Goal: Transaction & Acquisition: Purchase product/service

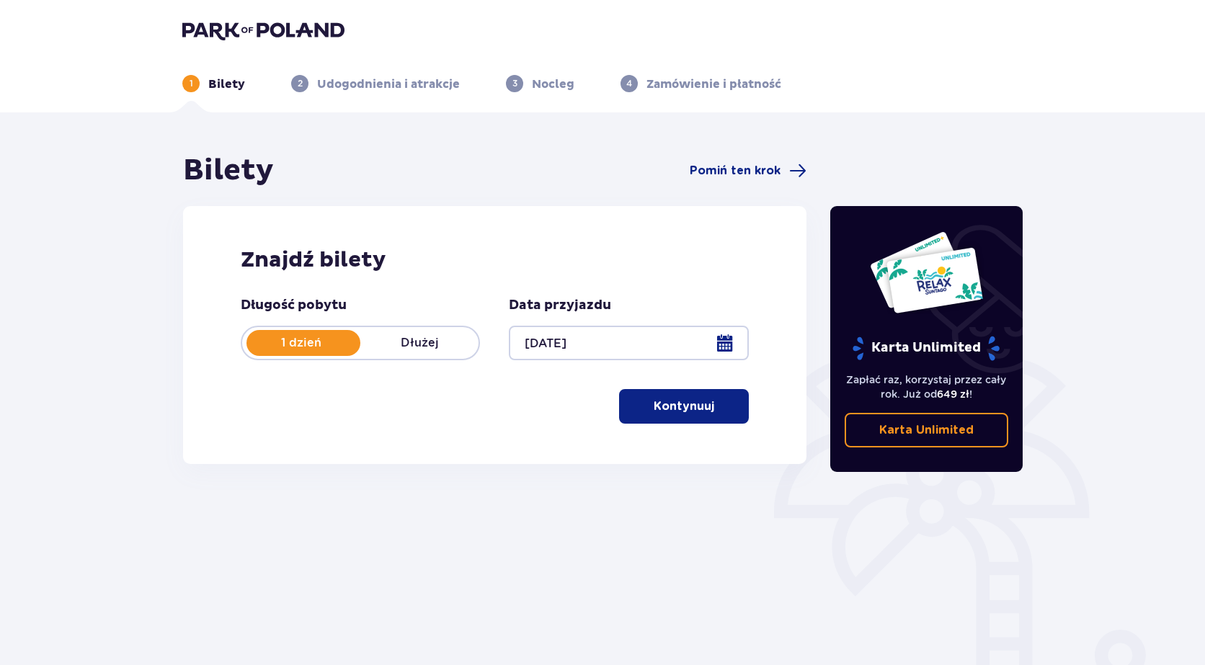
click at [665, 404] on p "Kontynuuj" at bounding box center [684, 407] width 61 height 16
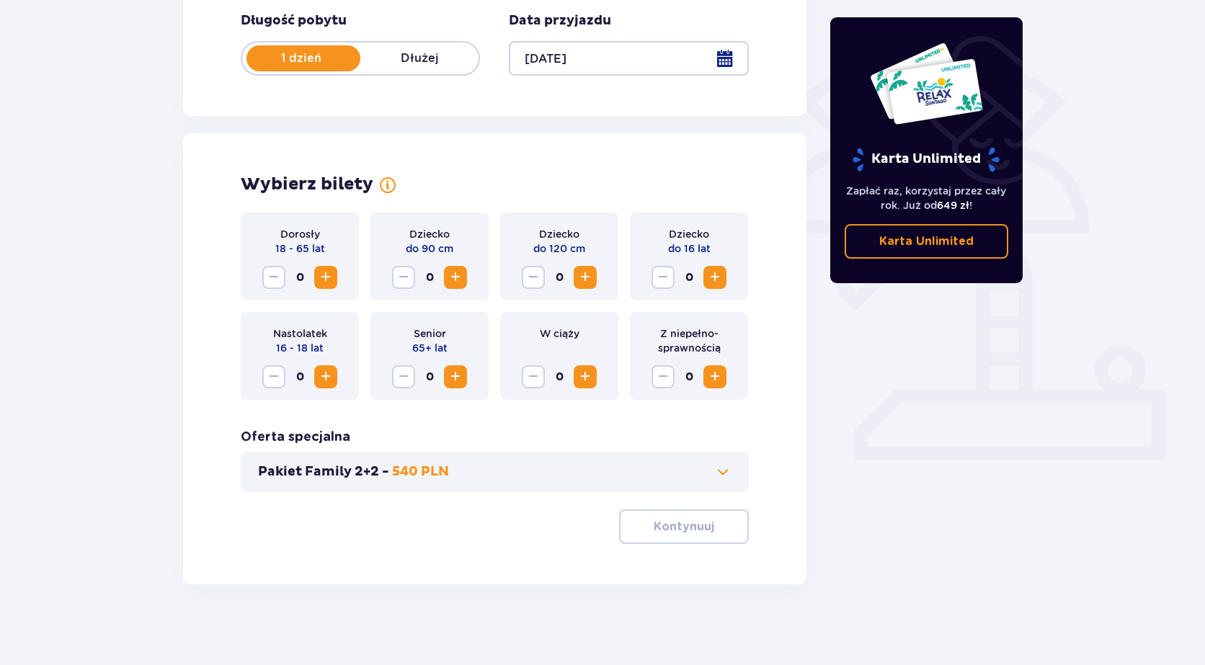
scroll to position [290, 0]
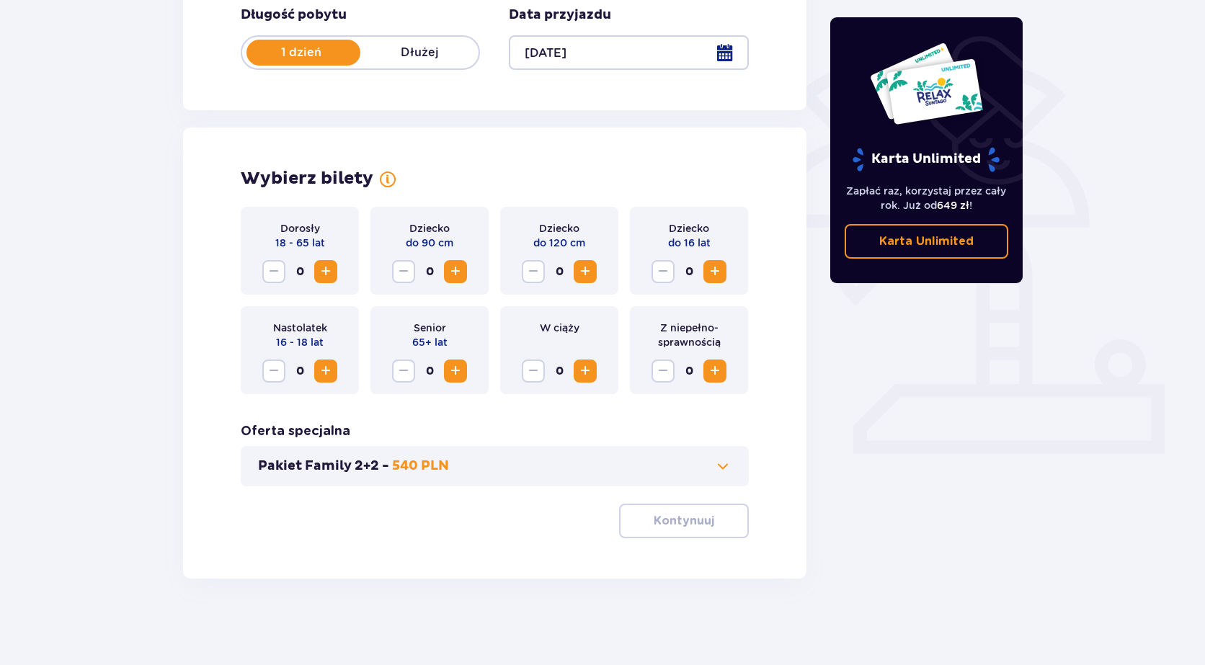
click at [323, 259] on div "Dorosły 18 - 65 lat 0" at bounding box center [300, 251] width 118 height 88
click at [327, 280] on span "Increase" at bounding box center [325, 271] width 17 height 17
click at [711, 519] on span "button" at bounding box center [717, 520] width 17 height 17
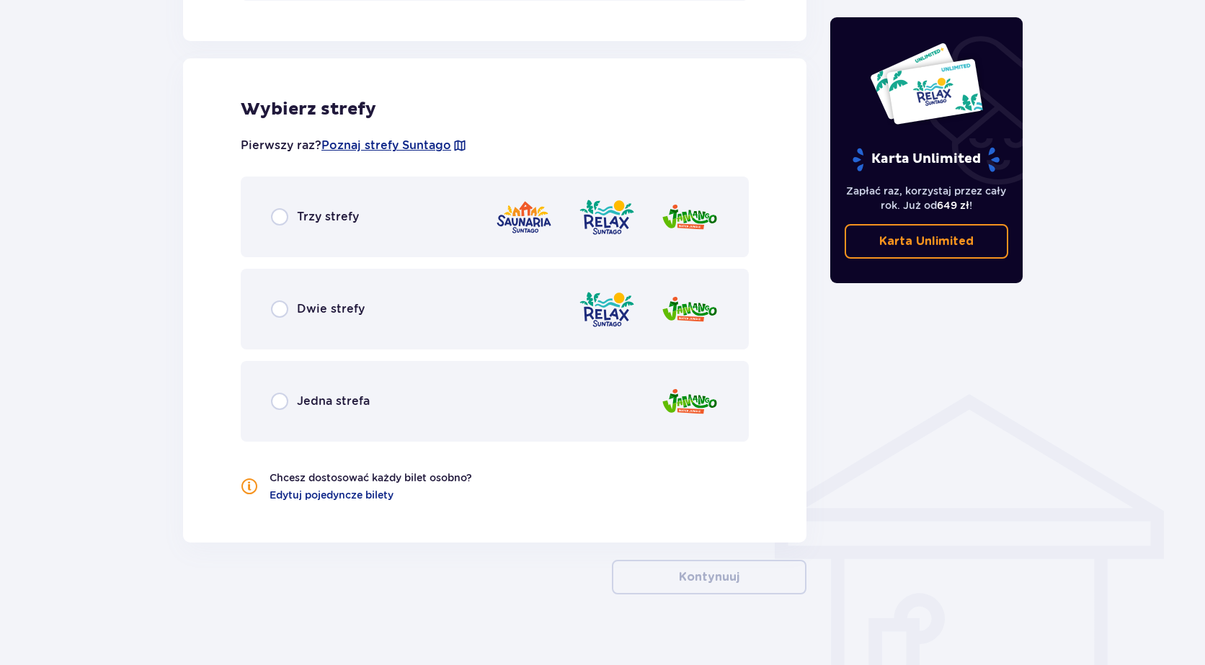
scroll to position [792, 0]
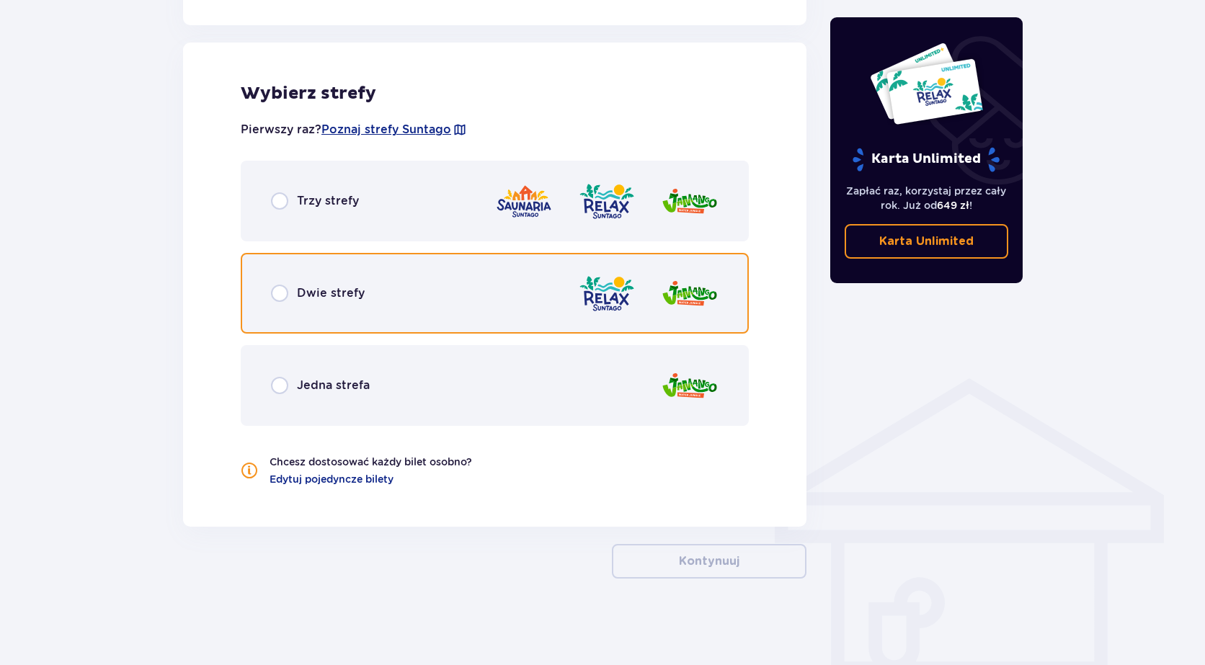
click at [273, 293] on input "radio" at bounding box center [279, 293] width 17 height 17
radio input "true"
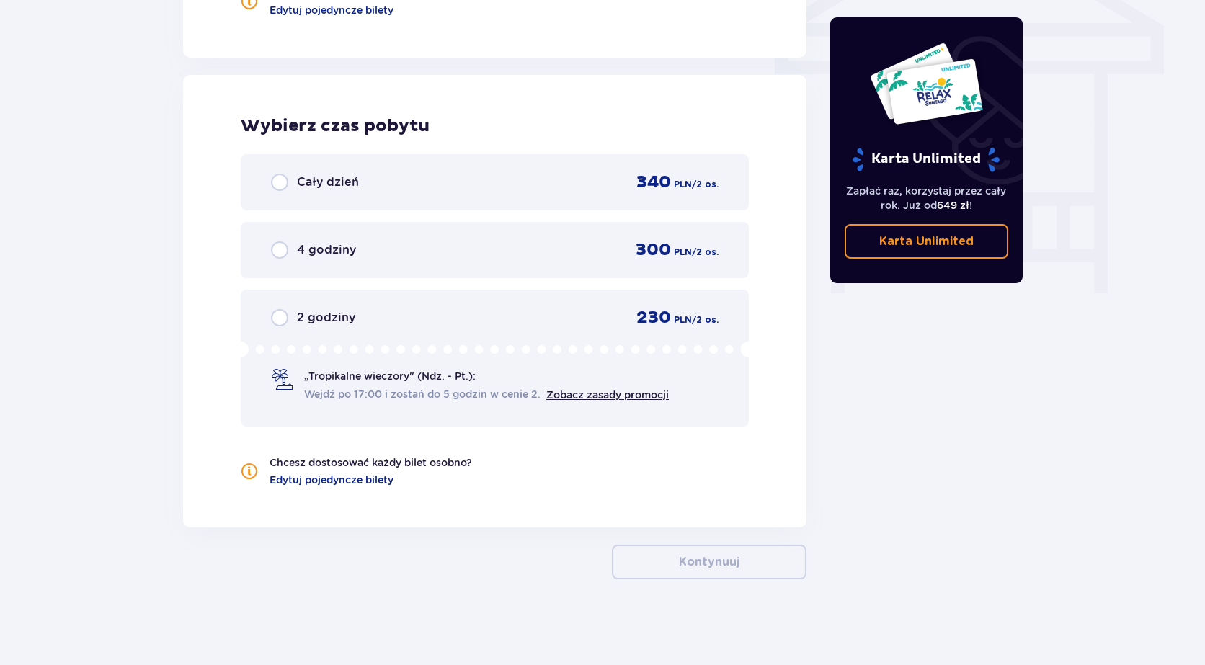
scroll to position [1262, 0]
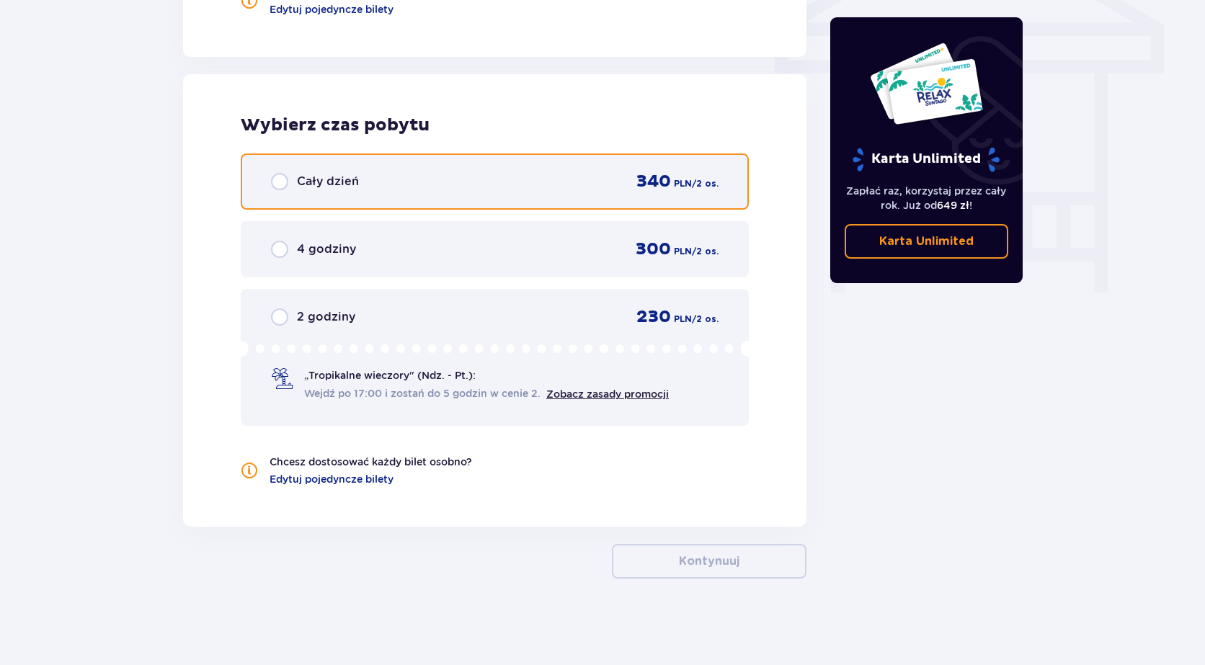
click at [278, 179] on input "radio" at bounding box center [279, 181] width 17 height 17
radio input "true"
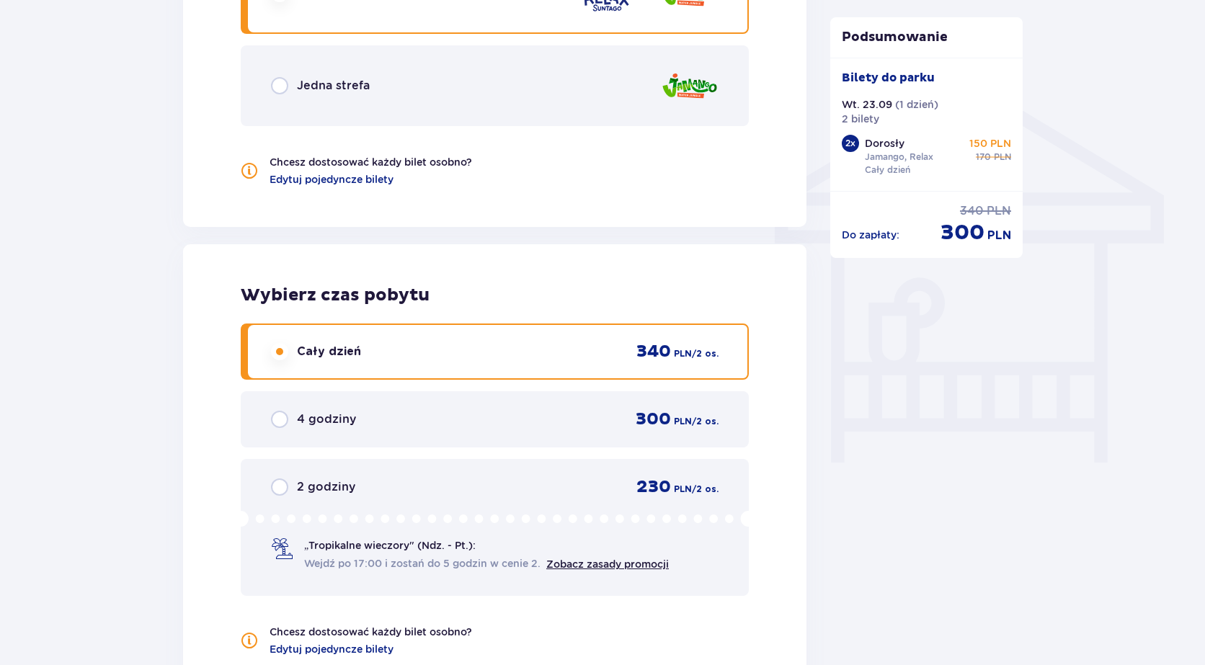
scroll to position [1343, 0]
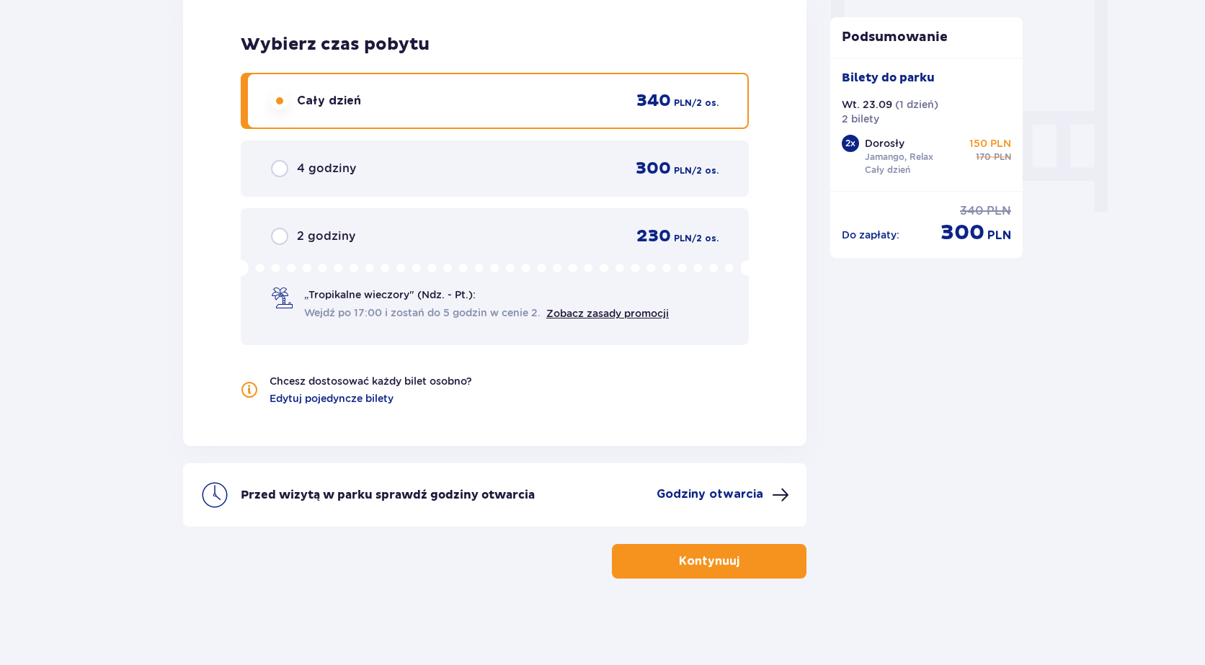
click at [688, 555] on p "Kontynuuj" at bounding box center [709, 562] width 61 height 16
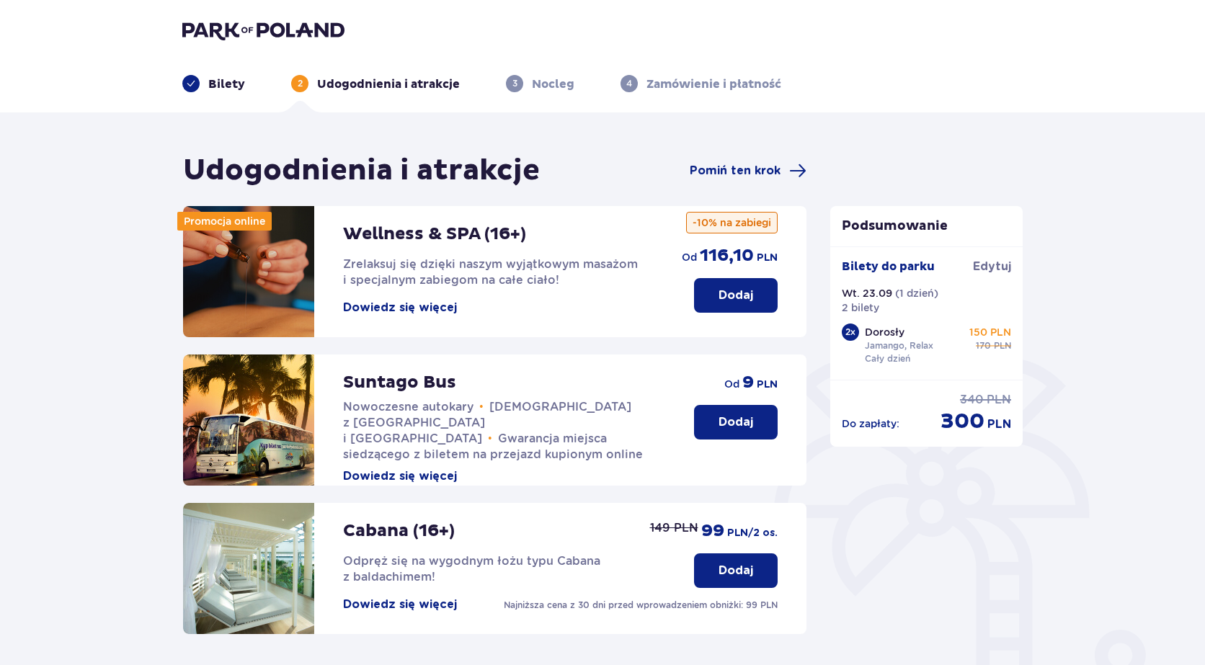
click at [722, 418] on p "Dodaj" at bounding box center [736, 422] width 35 height 16
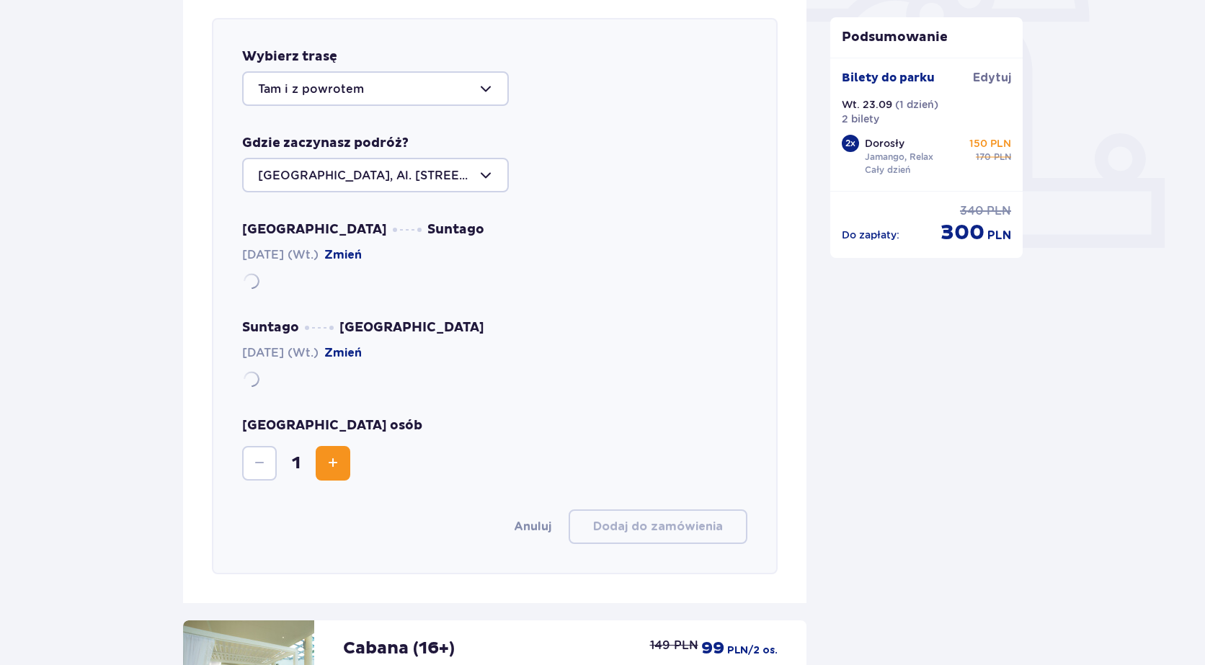
scroll to position [497, 0]
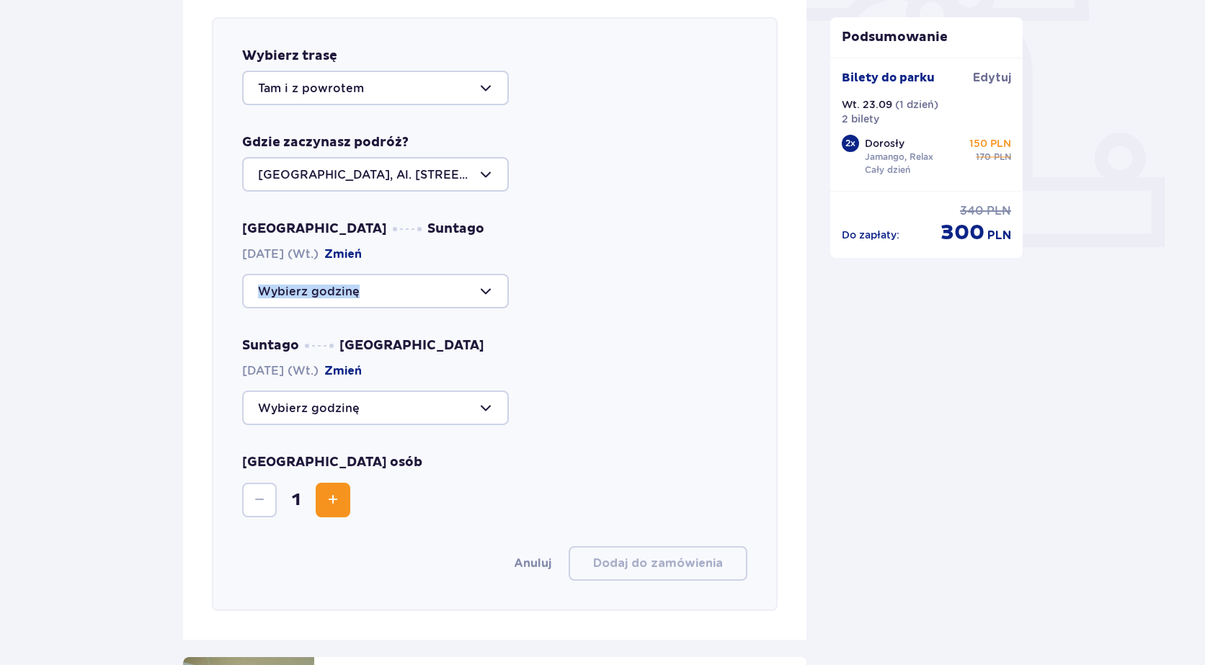
click at [493, 311] on div "Warszawa Suntago [DATE] (Wt.) Zmień Suntago [GEOGRAPHIC_DATA] [DATE] (Wt.) [GEO…" at bounding box center [494, 323] width 505 height 205
click at [670, 339] on div "Suntago [GEOGRAPHIC_DATA] [DATE] (Wt.) [GEOGRAPHIC_DATA]" at bounding box center [494, 381] width 505 height 88
click at [486, 291] on div at bounding box center [375, 291] width 267 height 35
click at [479, 176] on div at bounding box center [375, 174] width 267 height 35
click at [593, 197] on div "Wybierz trasę Tam i z powrotem Gdzie zaczynasz podróż? [GEOGRAPHIC_DATA], Al. […" at bounding box center [495, 314] width 566 height 594
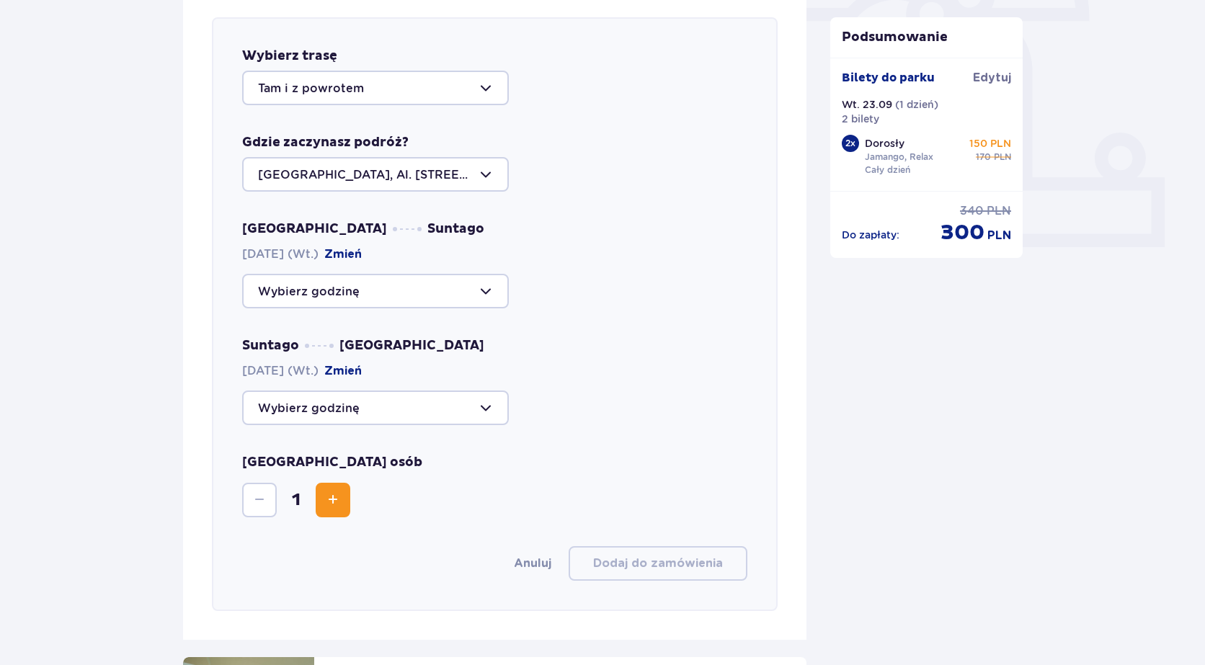
click at [488, 298] on div at bounding box center [375, 291] width 267 height 35
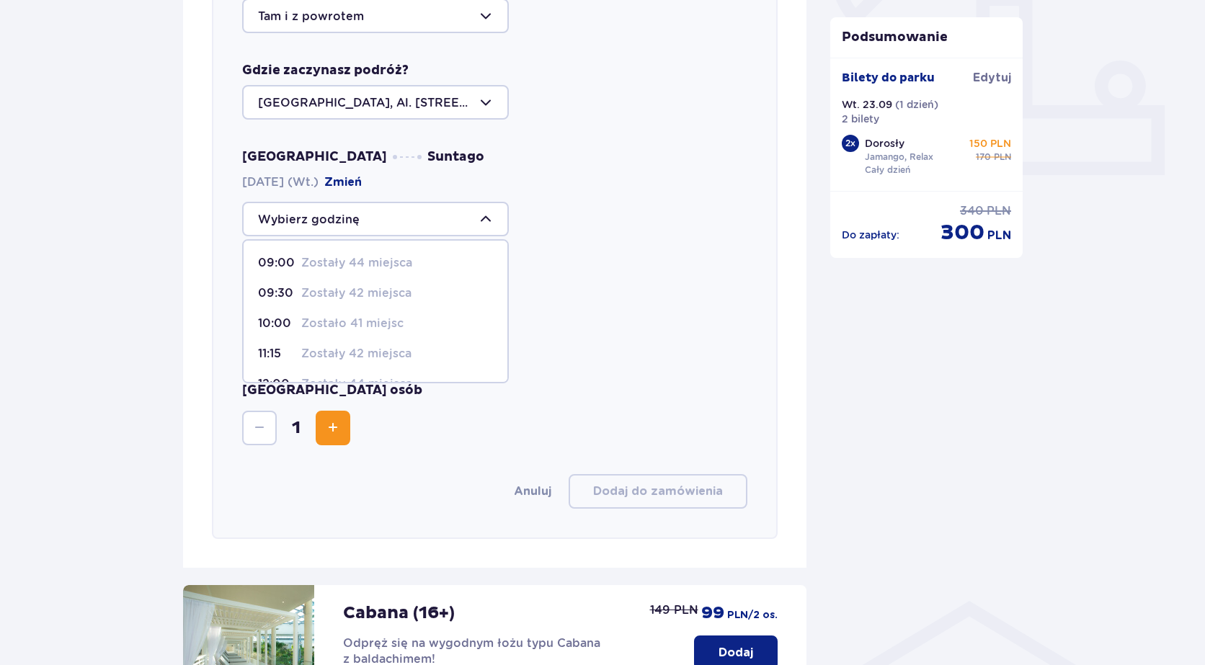
scroll to position [577, 0]
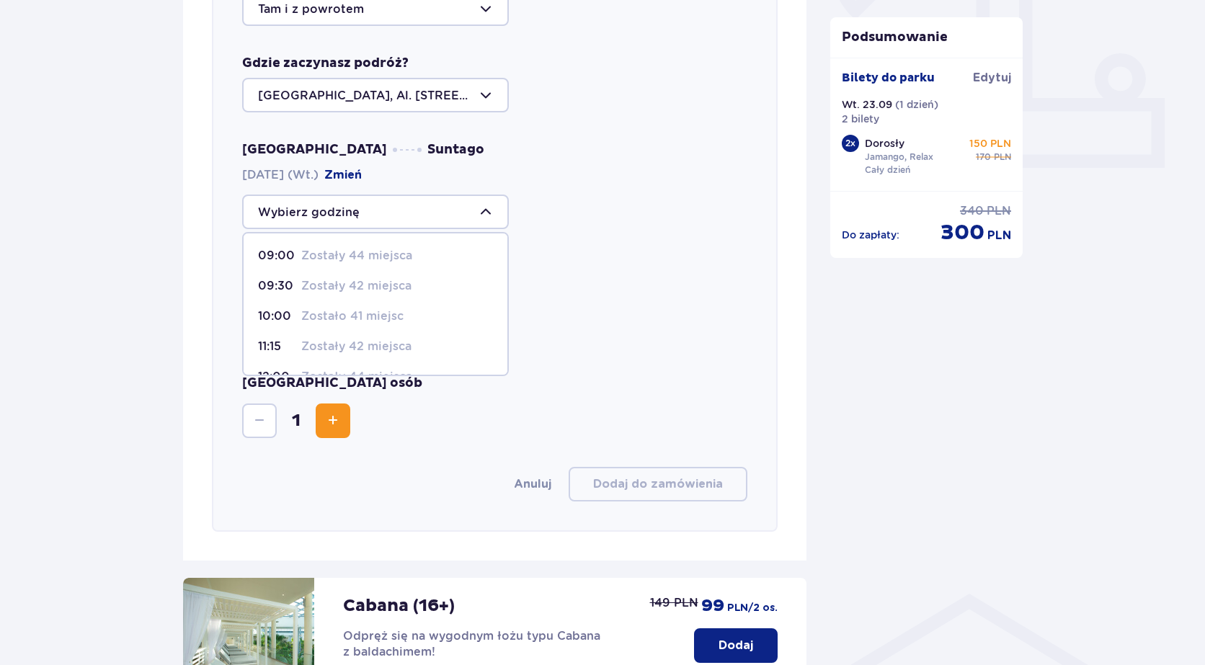
click at [386, 288] on p "Zostały 42 miejsca" at bounding box center [356, 286] width 110 height 16
type input "09:30"
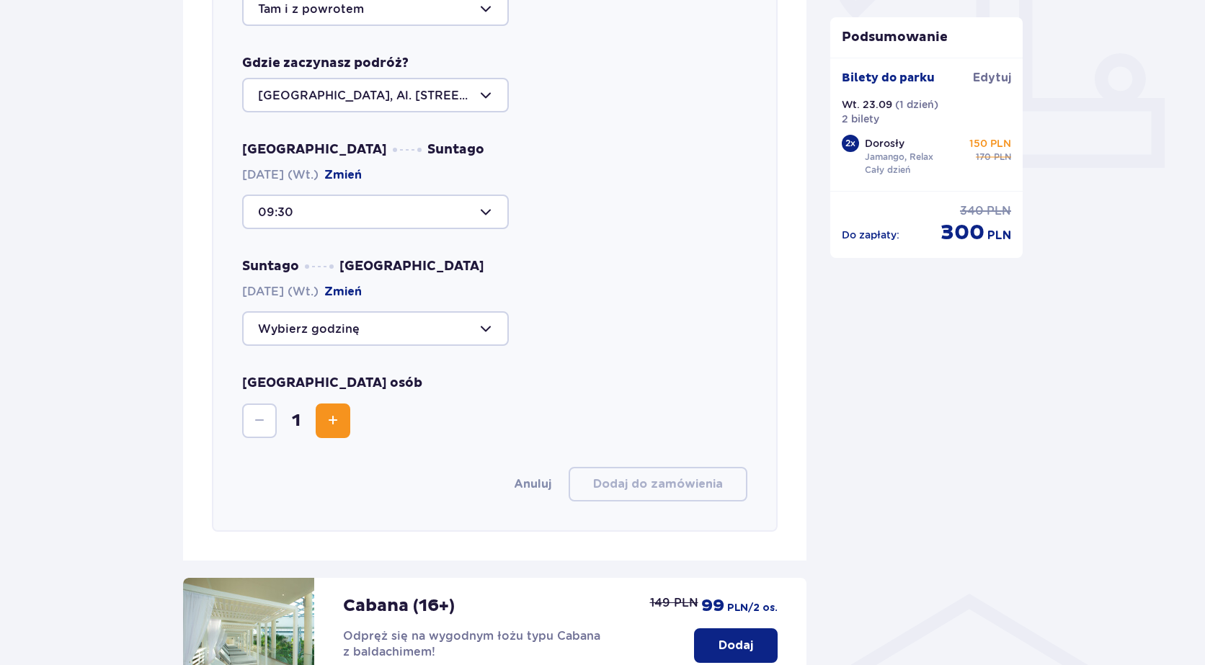
click at [492, 332] on div at bounding box center [375, 328] width 267 height 35
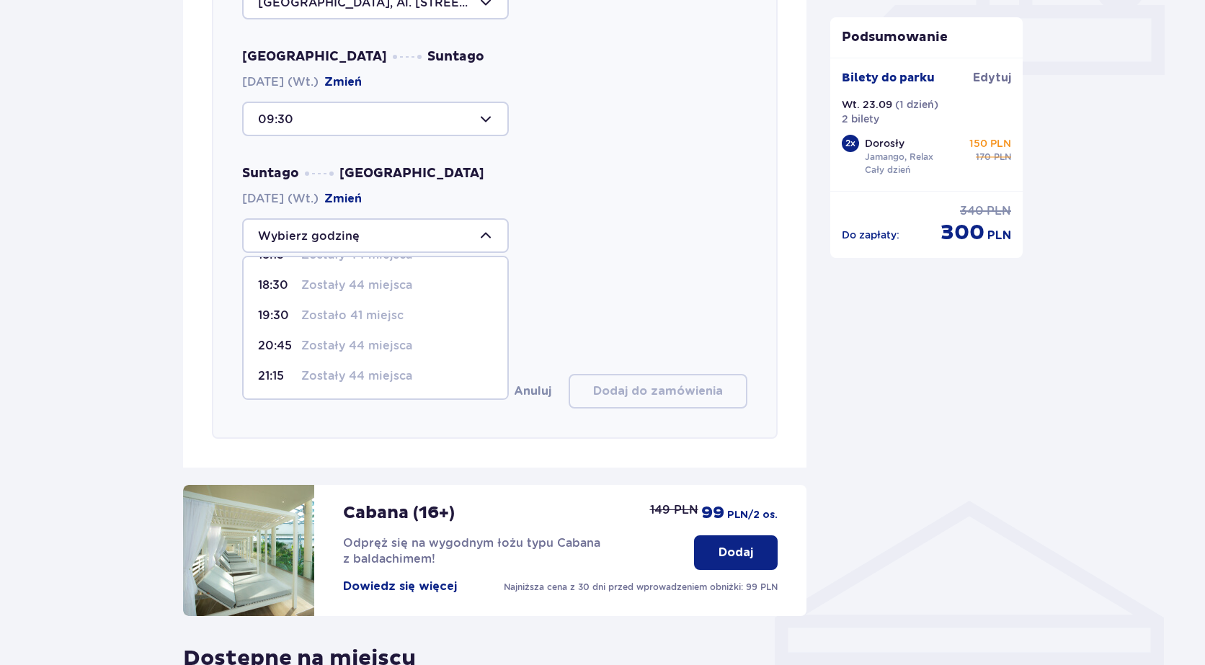
scroll to position [661, 0]
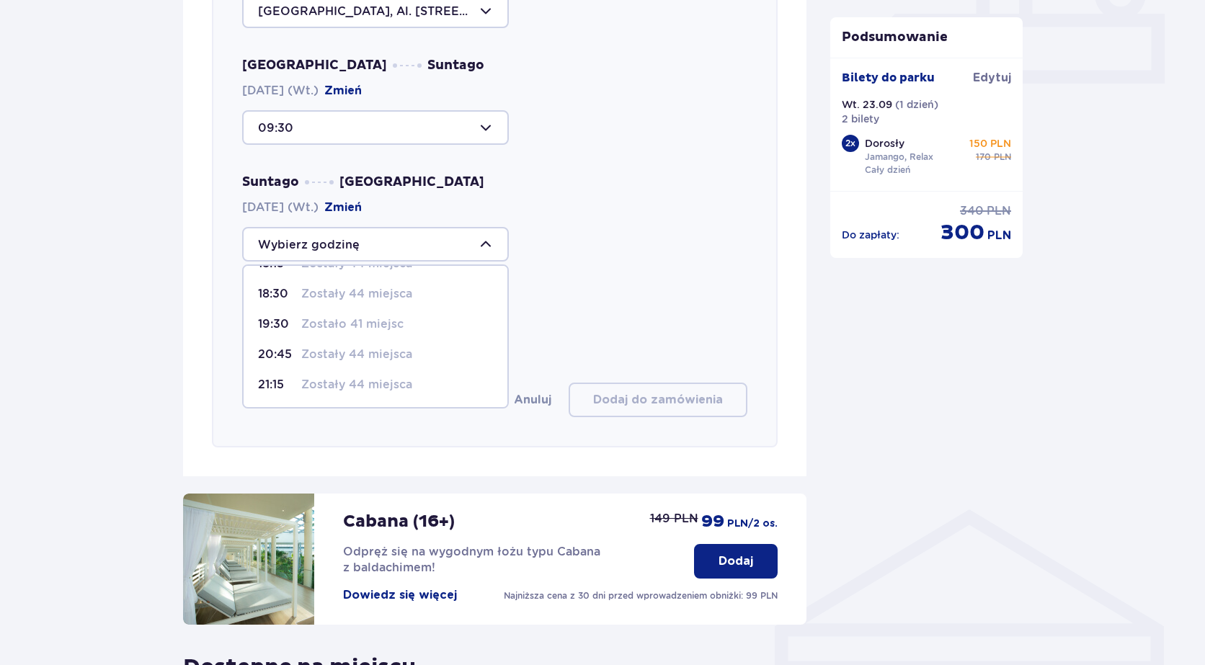
click at [578, 247] on div "12:00 Zostały 44 miejsca 14:00 Zostało 41 miejsc 18:15 Zostały 44 miejsca 18:30…" at bounding box center [494, 244] width 505 height 35
click at [336, 341] on span "Increase" at bounding box center [332, 336] width 17 height 17
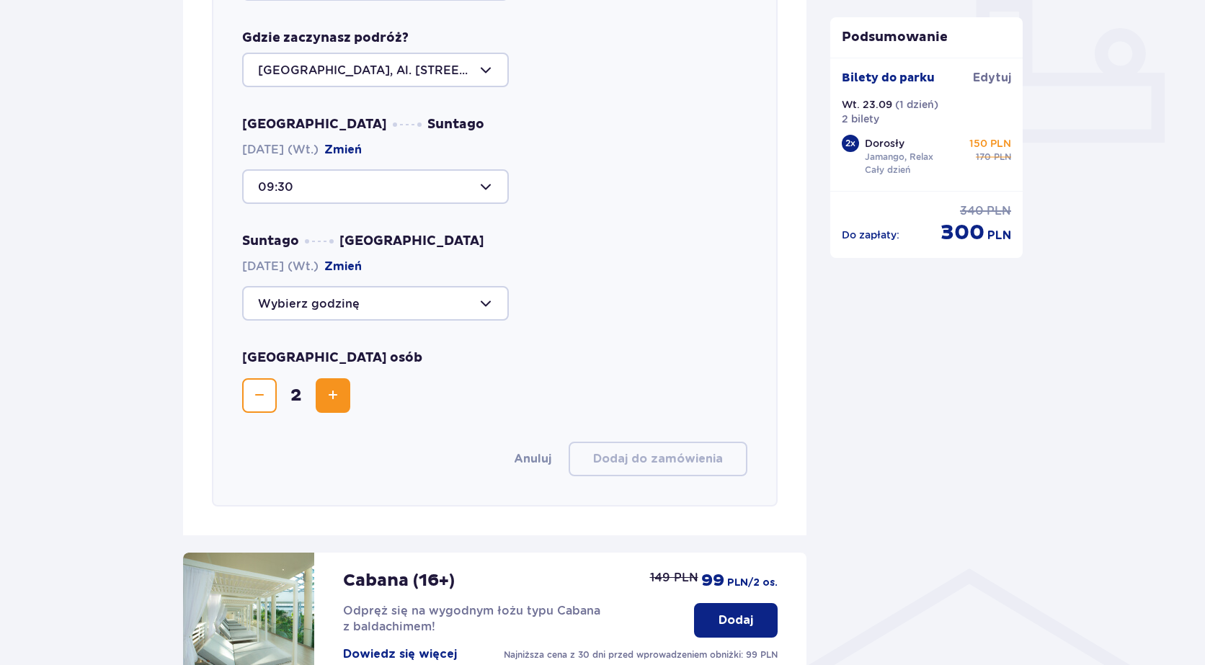
scroll to position [589, 0]
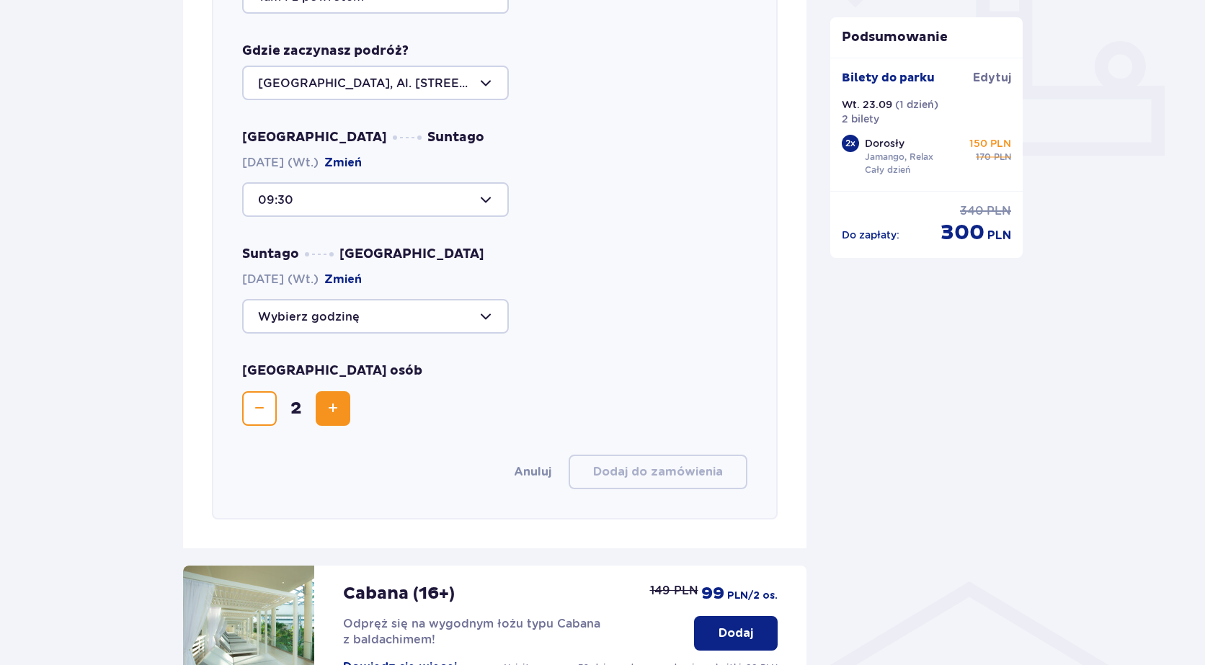
click at [495, 314] on div at bounding box center [375, 316] width 267 height 35
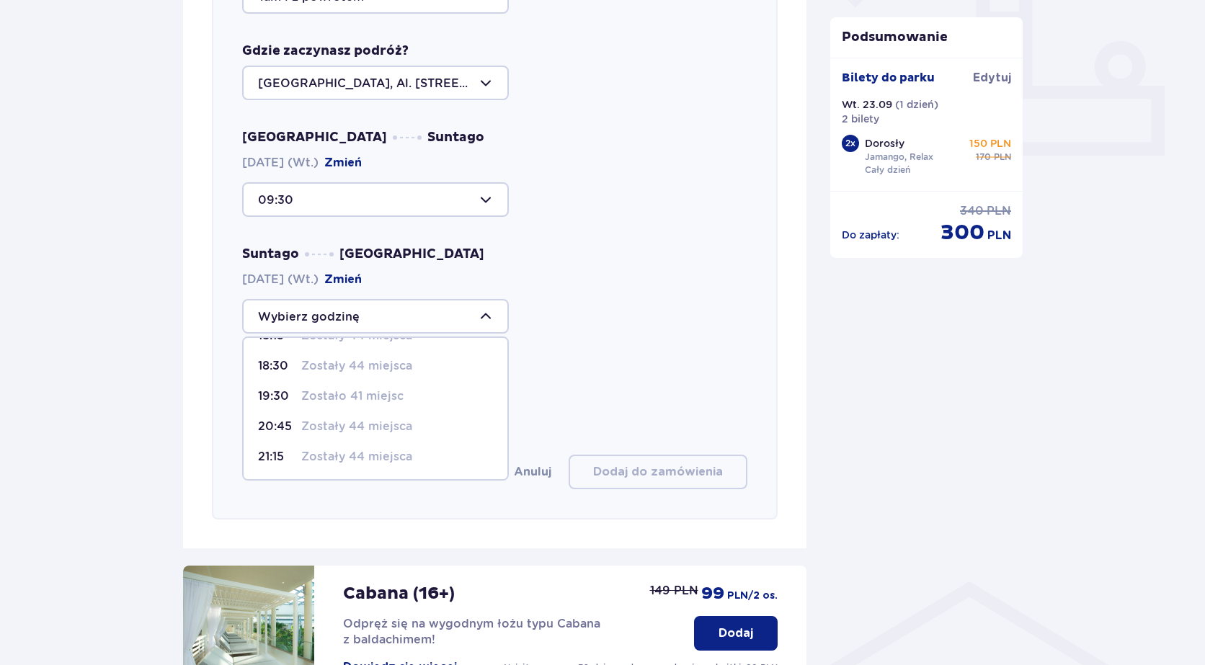
click at [341, 397] on p "Zostało 41 miejsc" at bounding box center [352, 396] width 102 height 16
type input "19:30"
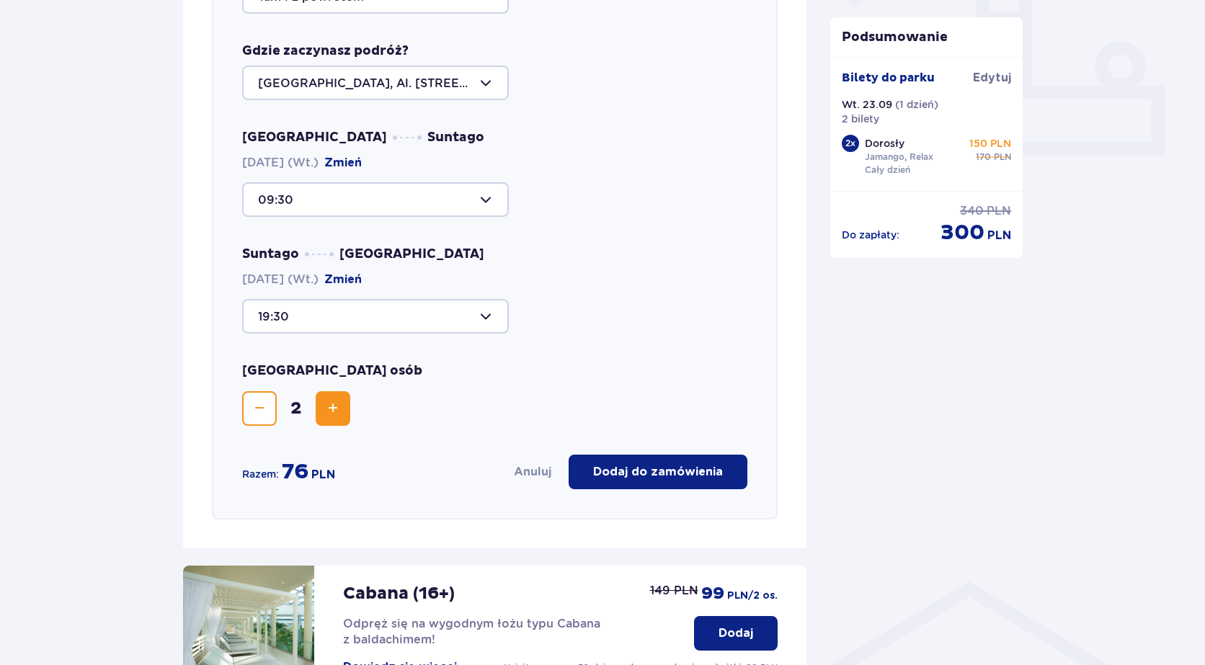
click at [684, 471] on p "Dodaj do zamówienia" at bounding box center [658, 472] width 130 height 16
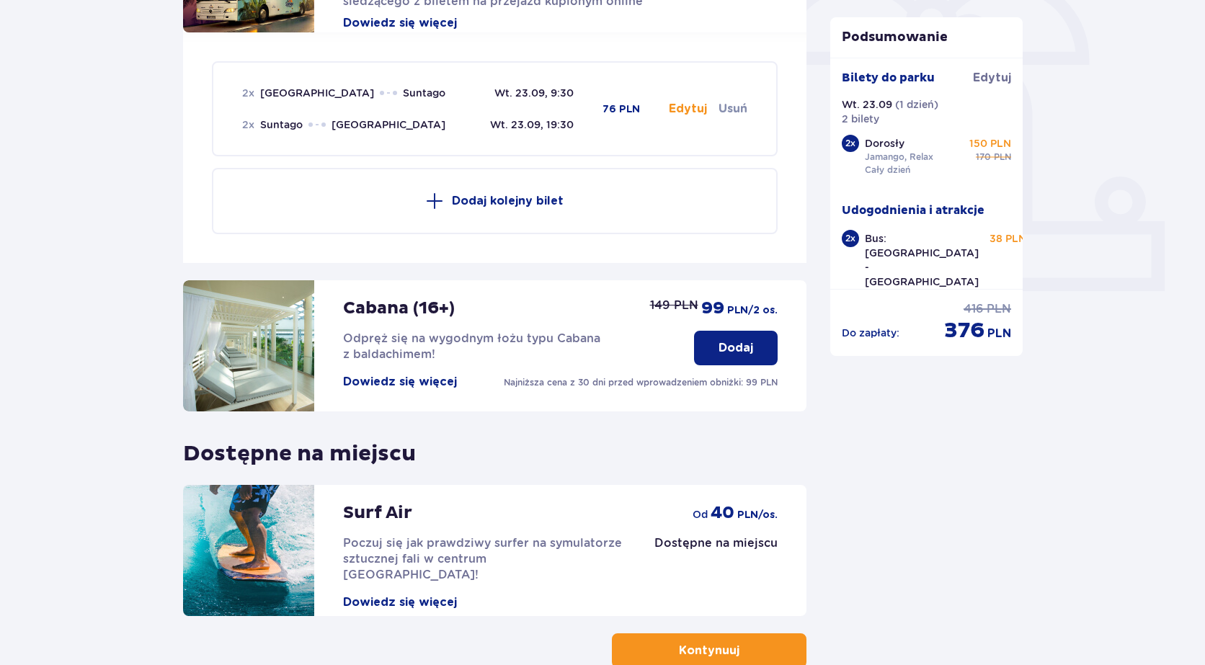
scroll to position [543, 0]
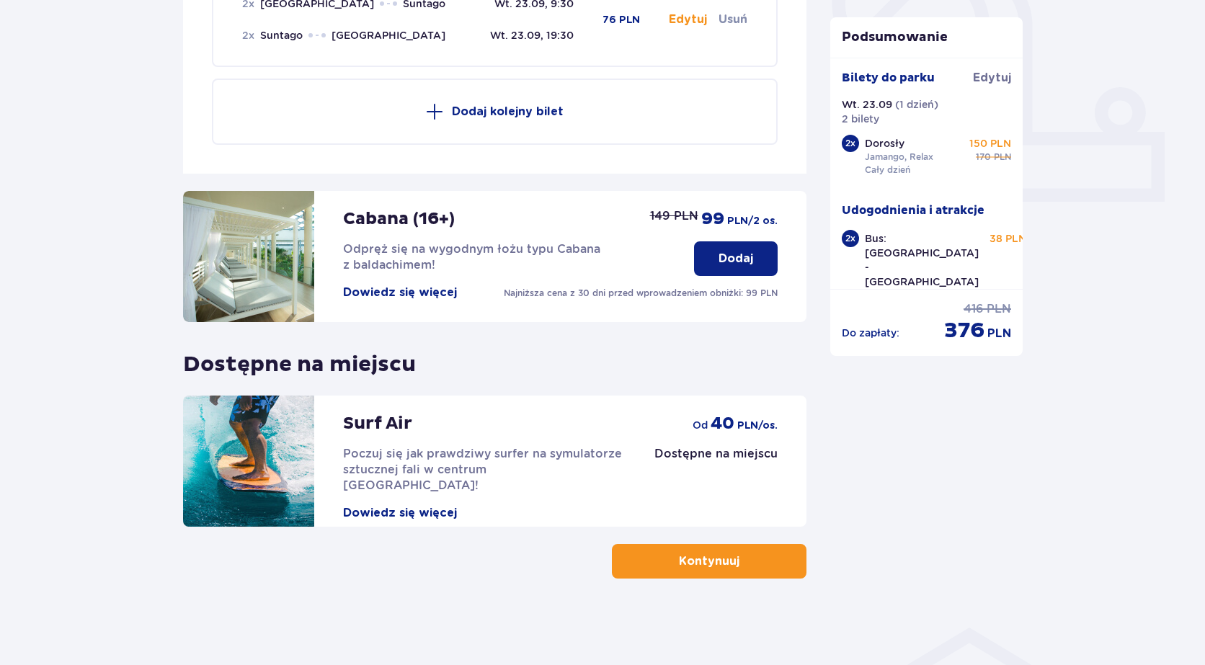
click at [647, 551] on button "Kontynuuj" at bounding box center [709, 561] width 195 height 35
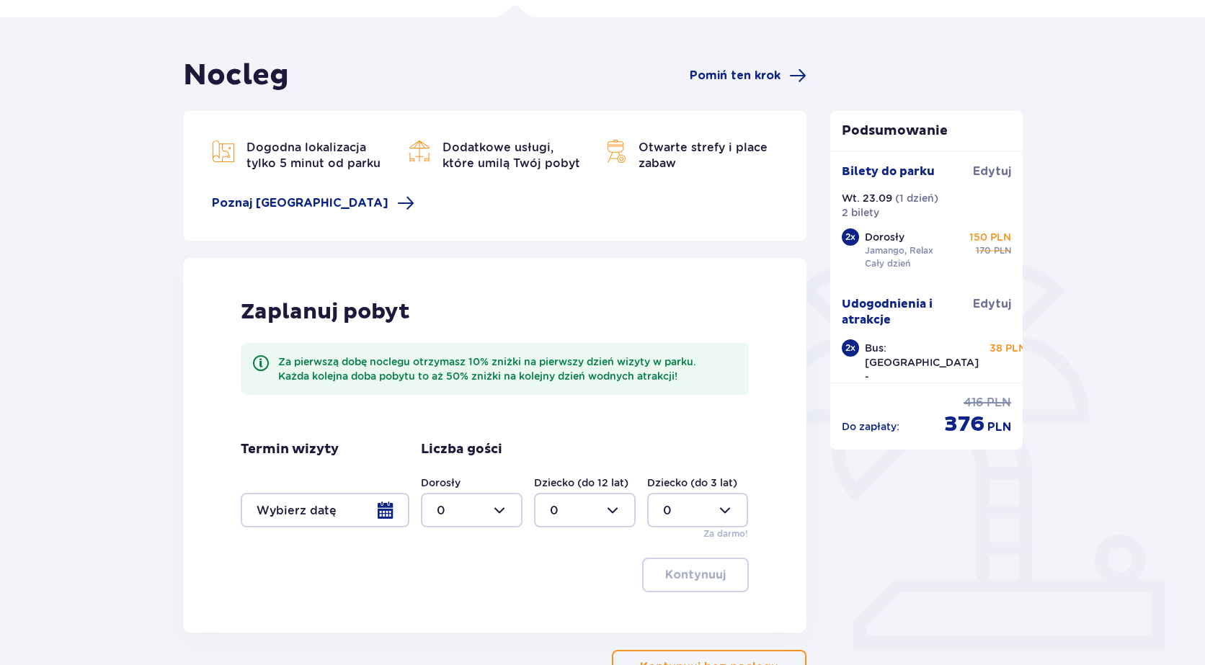
scroll to position [201, 0]
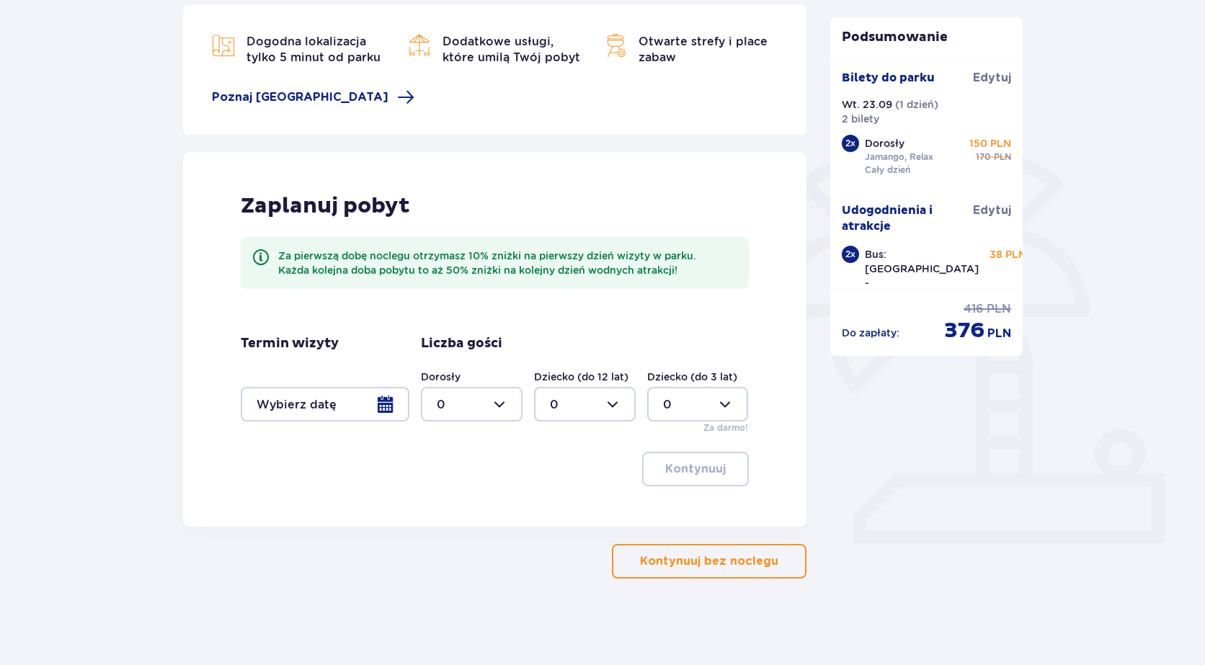
click at [693, 565] on p "Kontynuuj bez noclegu" at bounding box center [709, 562] width 138 height 16
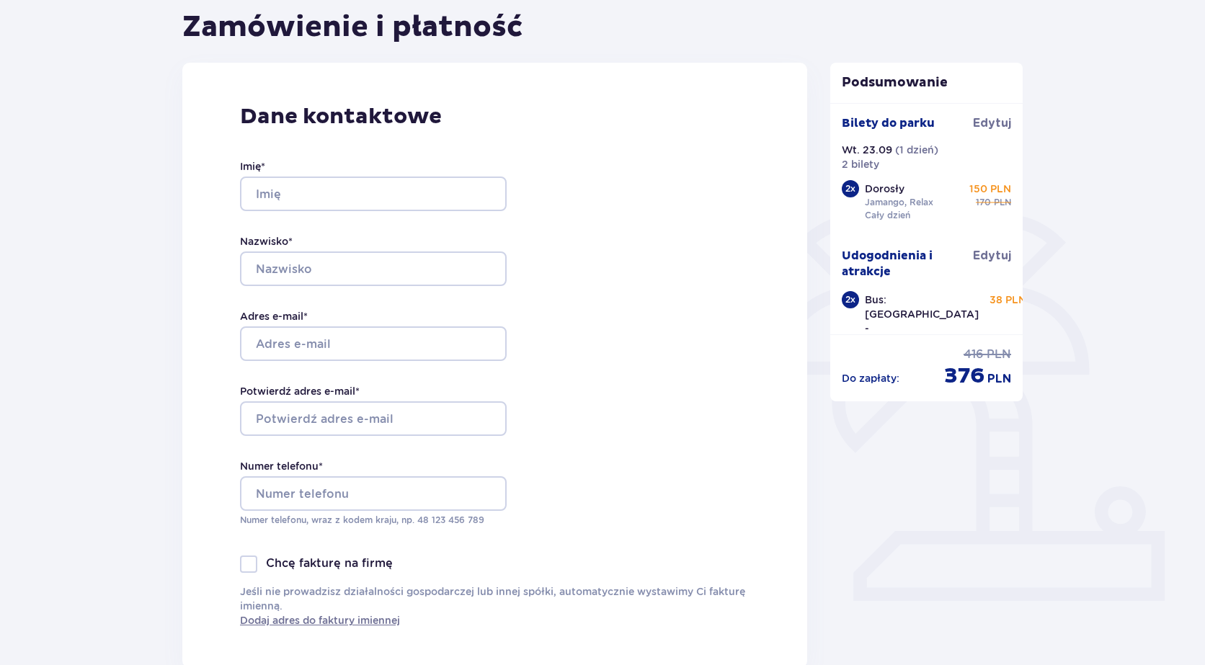
scroll to position [144, 0]
click at [408, 187] on input "Imię *" at bounding box center [373, 193] width 267 height 35
type input "[PERSON_NAME]"
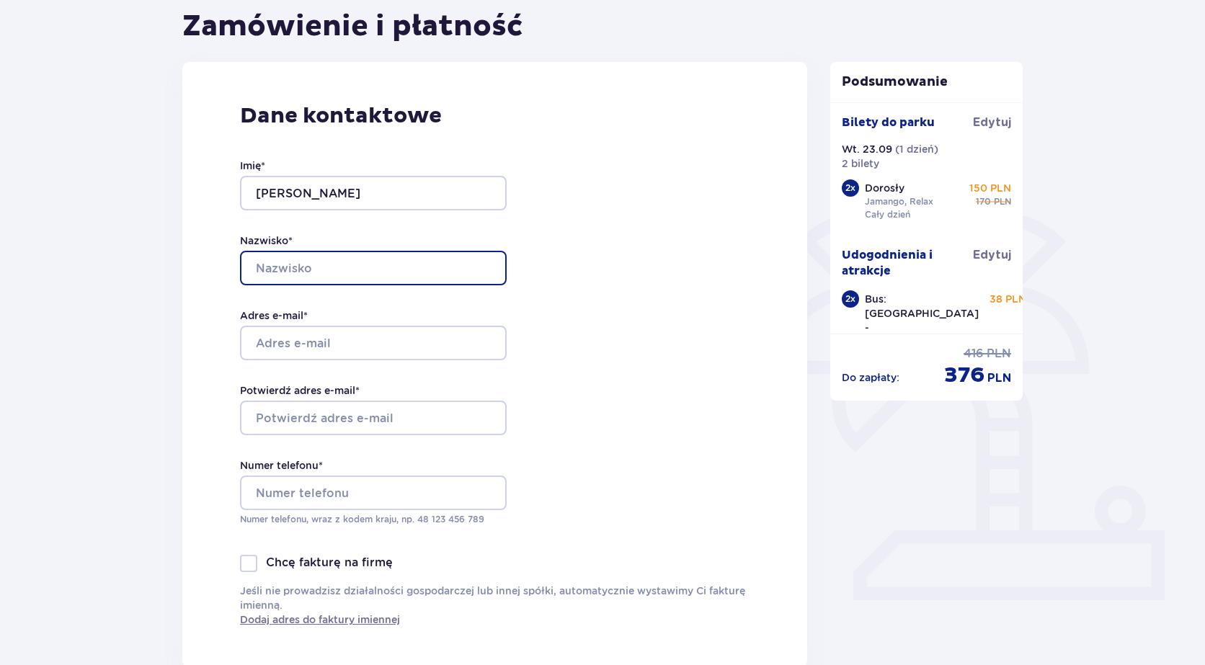
type input "[PERSON_NAME]"
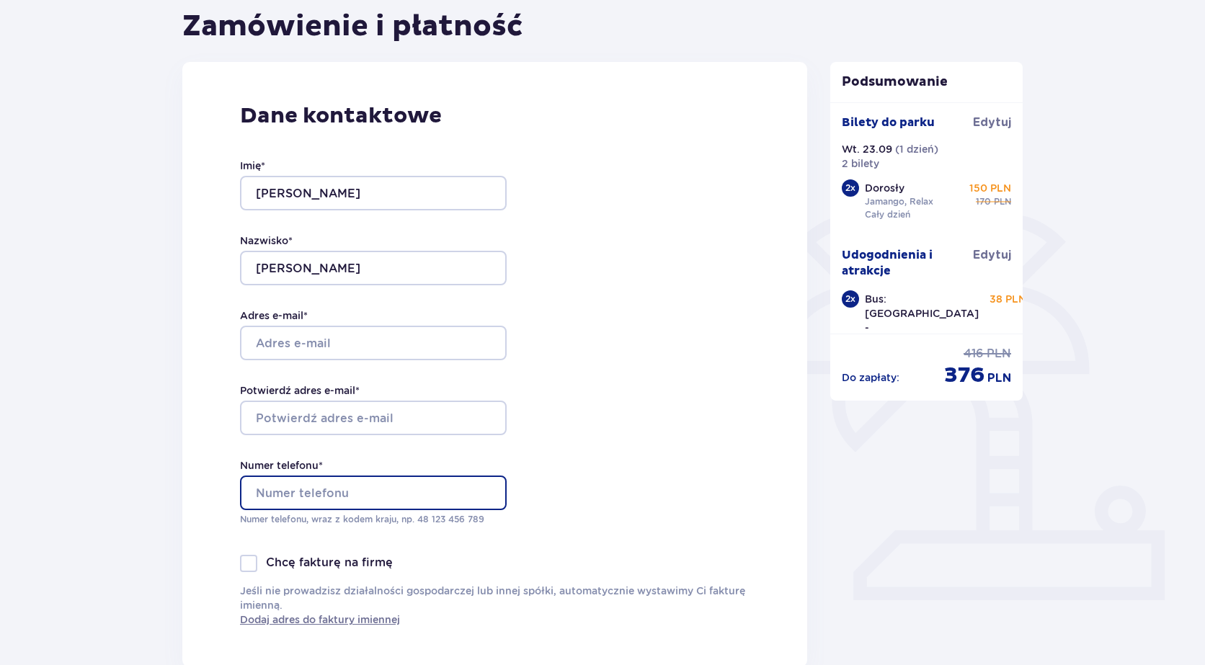
type input "695119559"
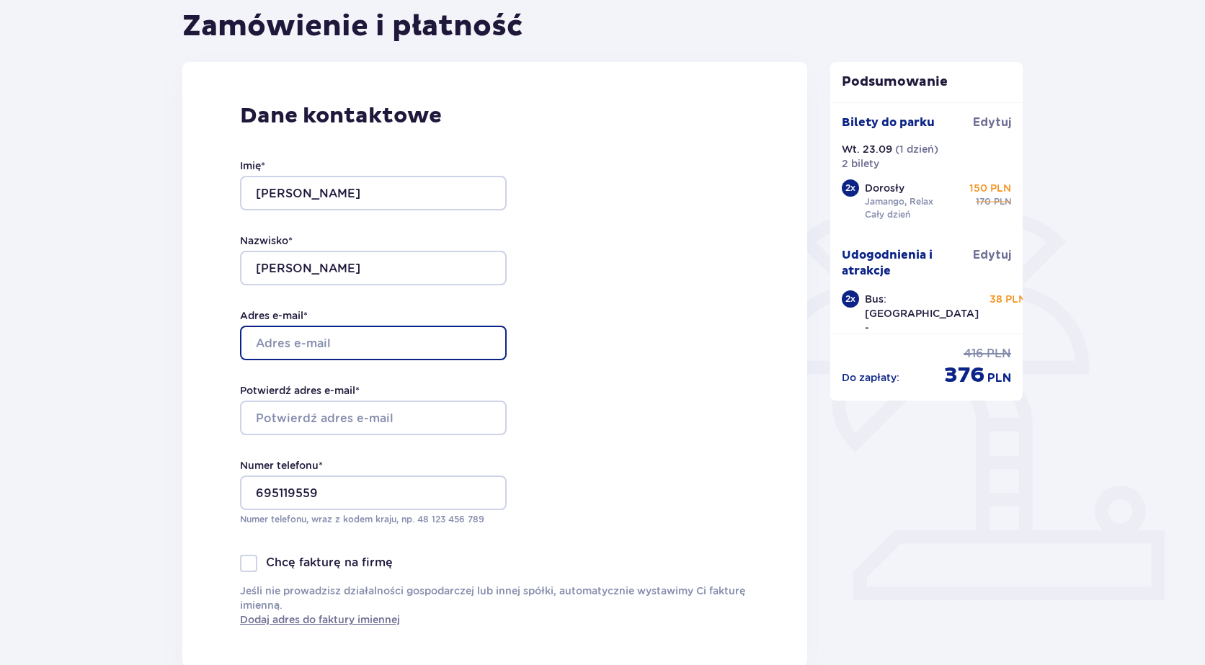
click at [407, 337] on input "Adres e-mail *" at bounding box center [373, 343] width 267 height 35
type input "[PERSON_NAME][EMAIL_ADDRESS][DOMAIN_NAME]"
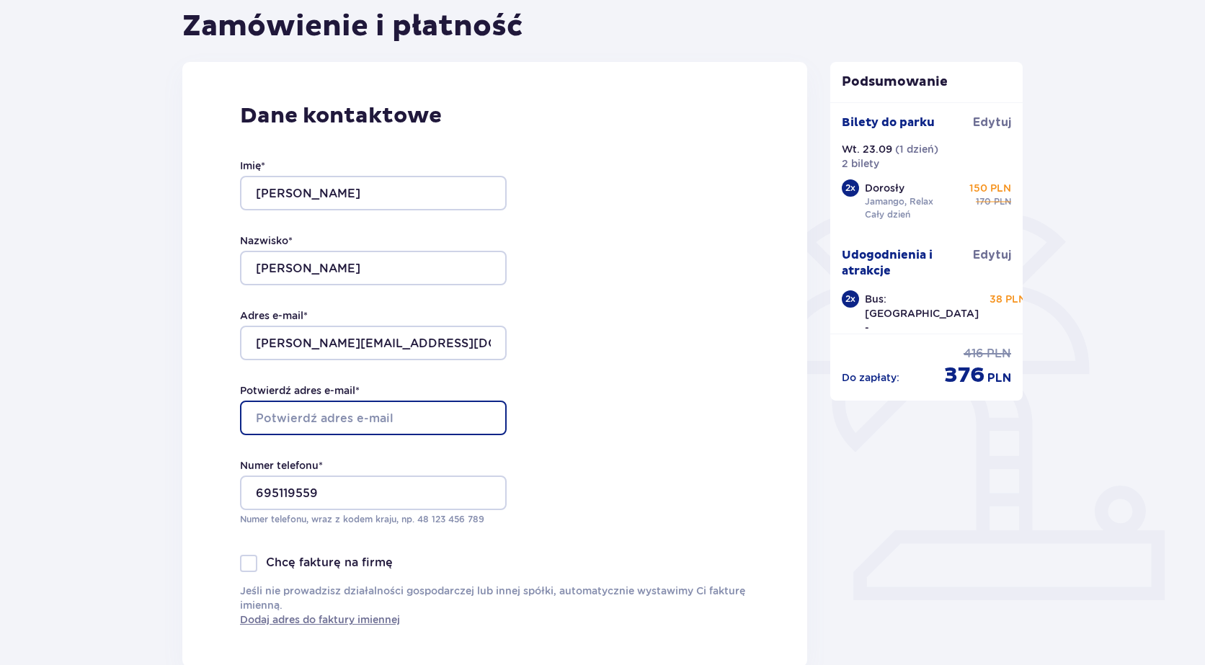
click at [378, 422] on input "Potwierdź adres e-mail *" at bounding box center [373, 418] width 267 height 35
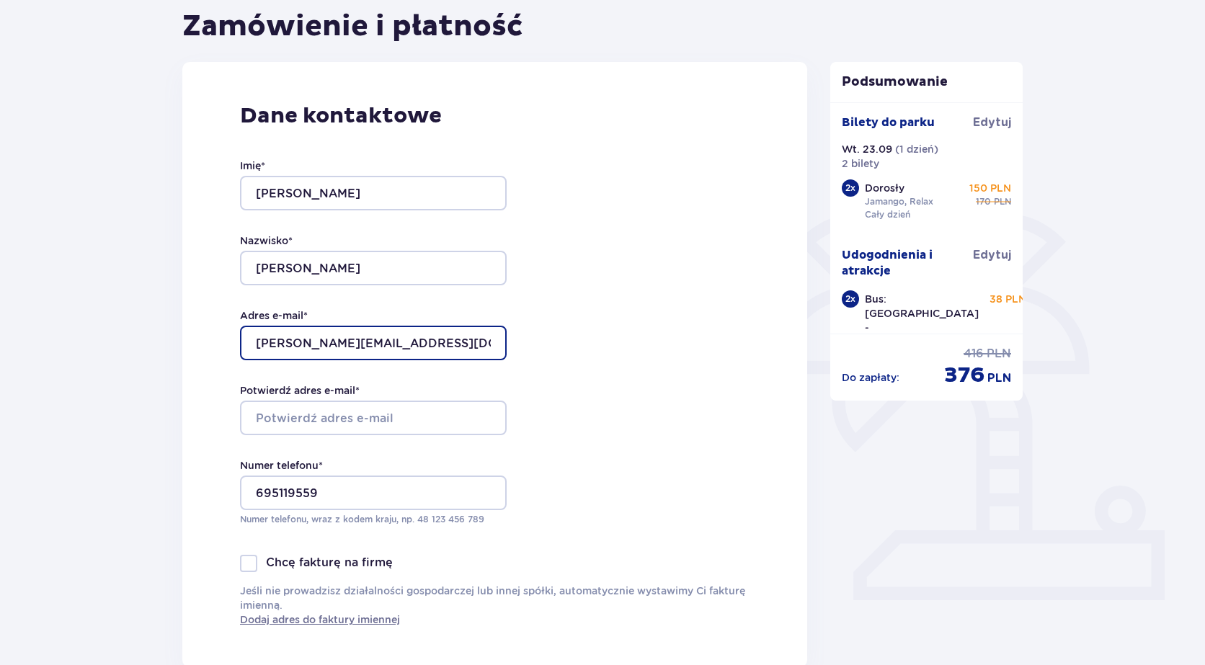
drag, startPoint x: 415, startPoint y: 334, endPoint x: 241, endPoint y: 337, distance: 173.7
click at [241, 337] on input "[PERSON_NAME][EMAIL_ADDRESS][DOMAIN_NAME]" at bounding box center [373, 343] width 267 height 35
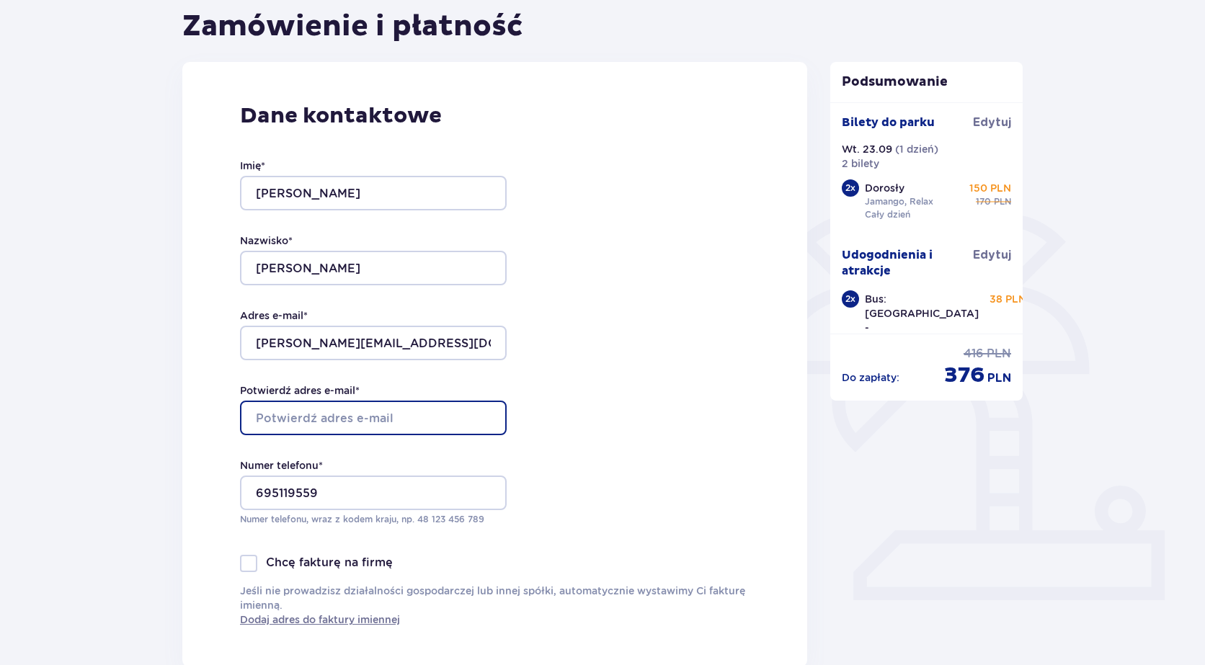
click at [318, 407] on input "Potwierdź adres e-mail *" at bounding box center [373, 418] width 267 height 35
paste input "[PERSON_NAME][EMAIL_ADDRESS][DOMAIN_NAME]"
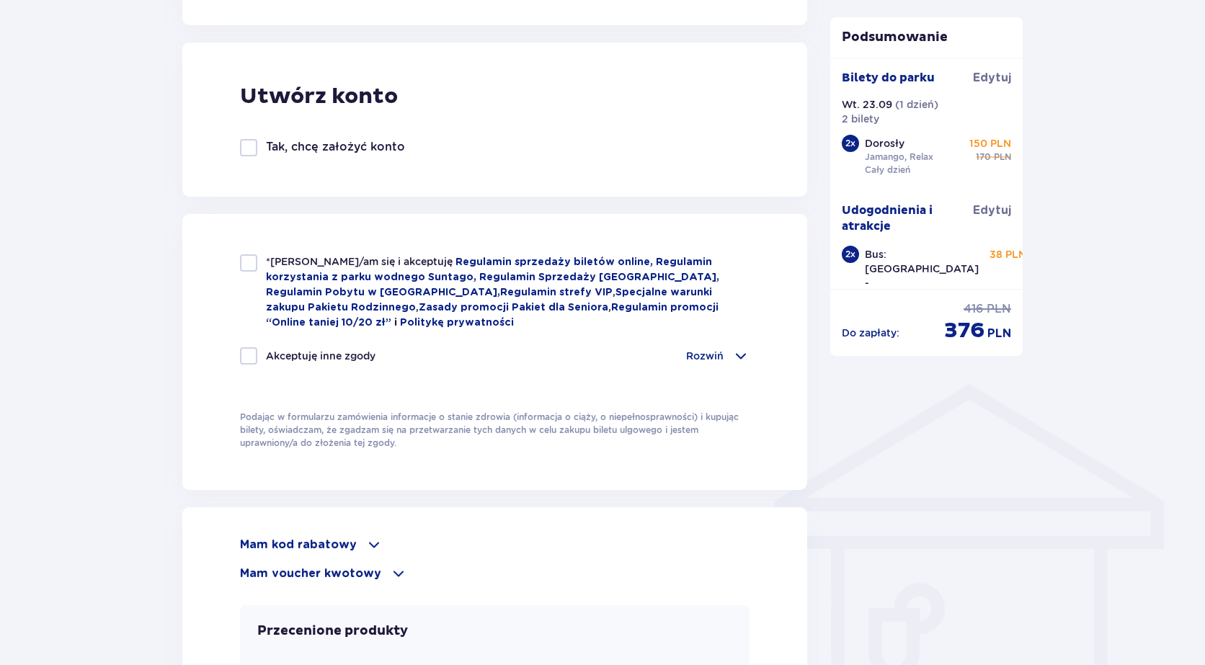
scroll to position [865, 0]
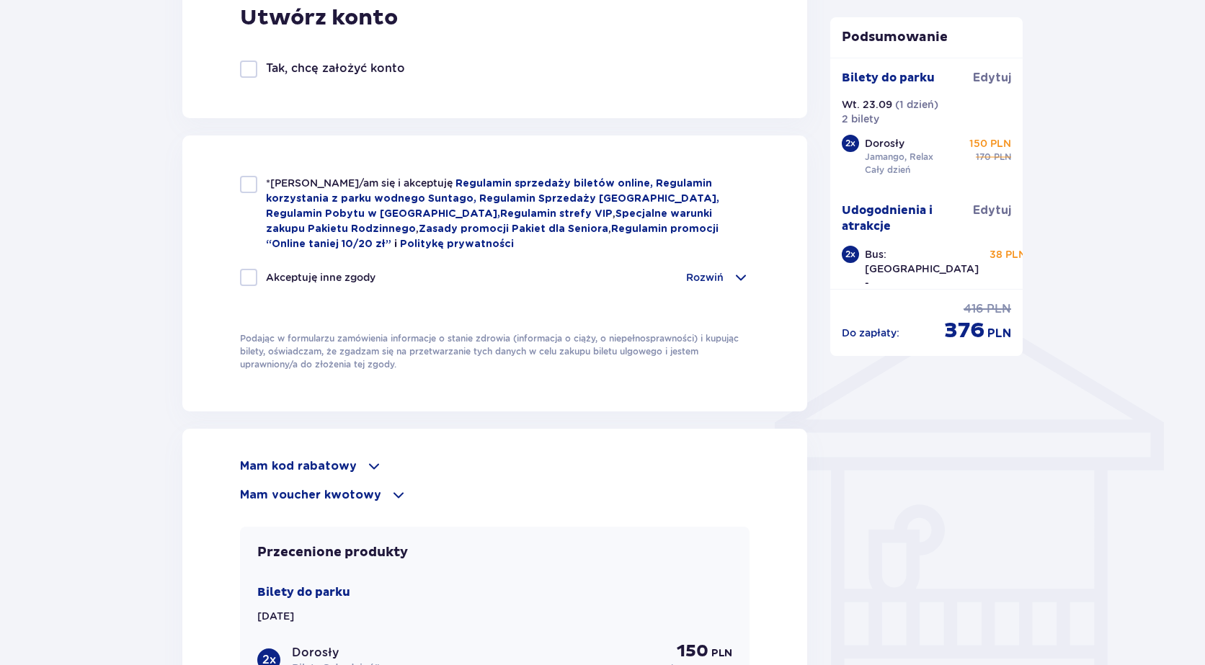
type input "[PERSON_NAME][EMAIL_ADDRESS][DOMAIN_NAME]"
click at [243, 185] on div at bounding box center [248, 184] width 17 height 17
checkbox input "true"
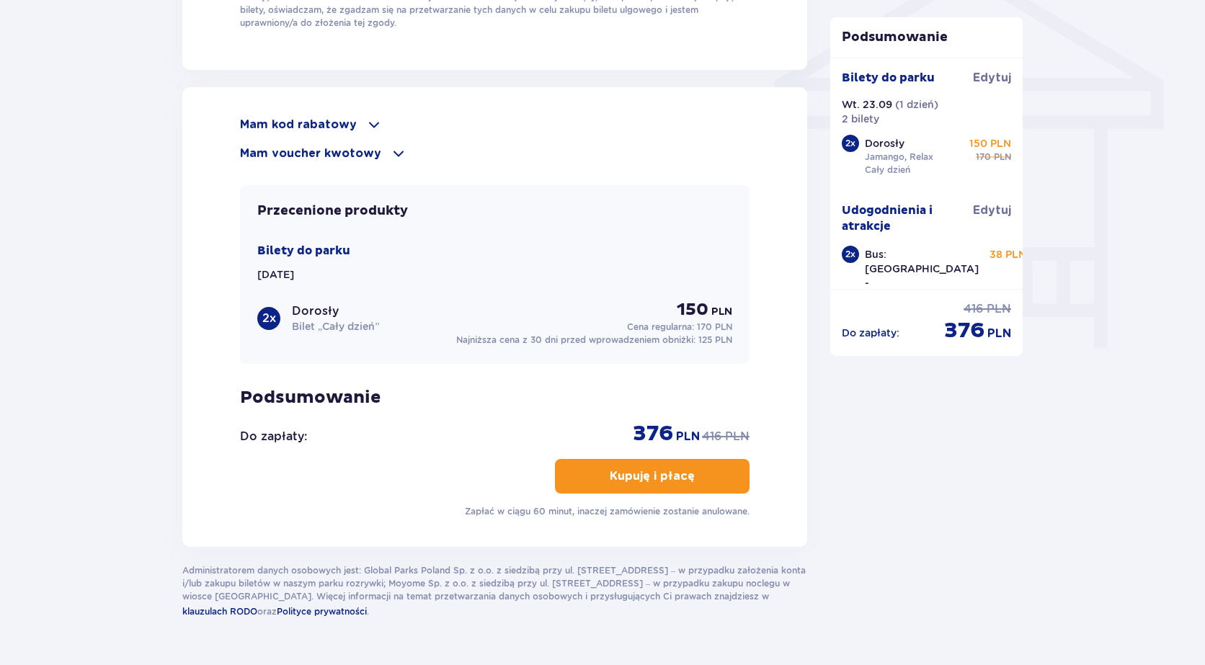
scroll to position [1225, 0]
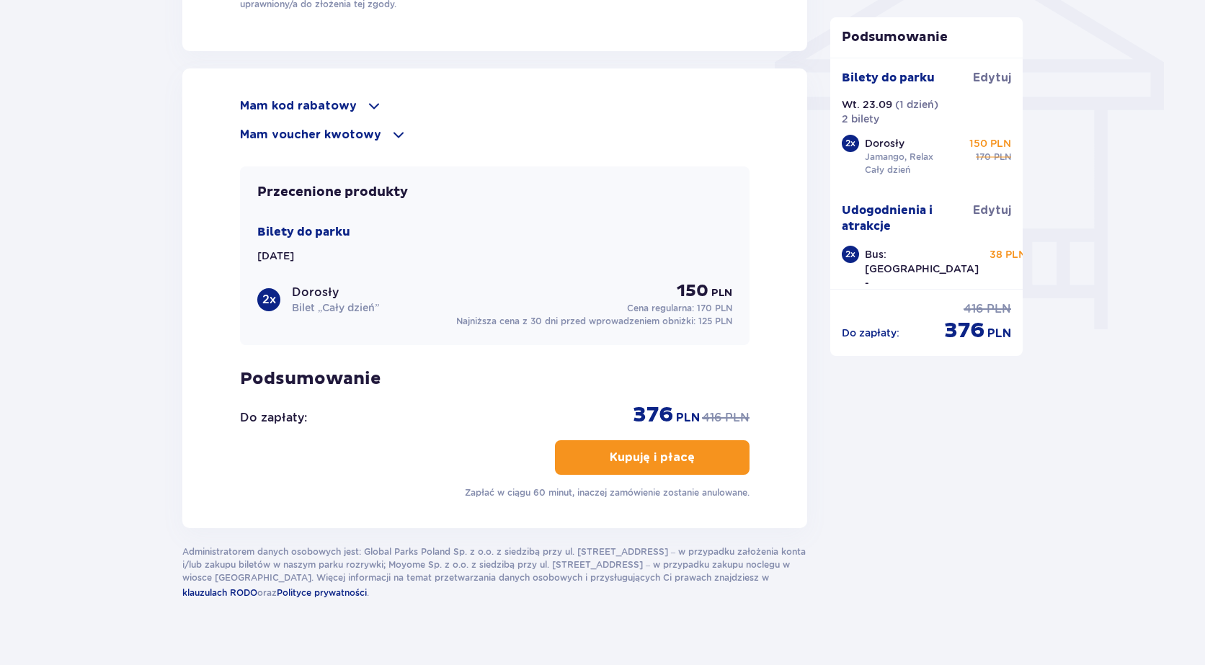
click at [653, 450] on p "Kupuję i płacę" at bounding box center [652, 458] width 85 height 16
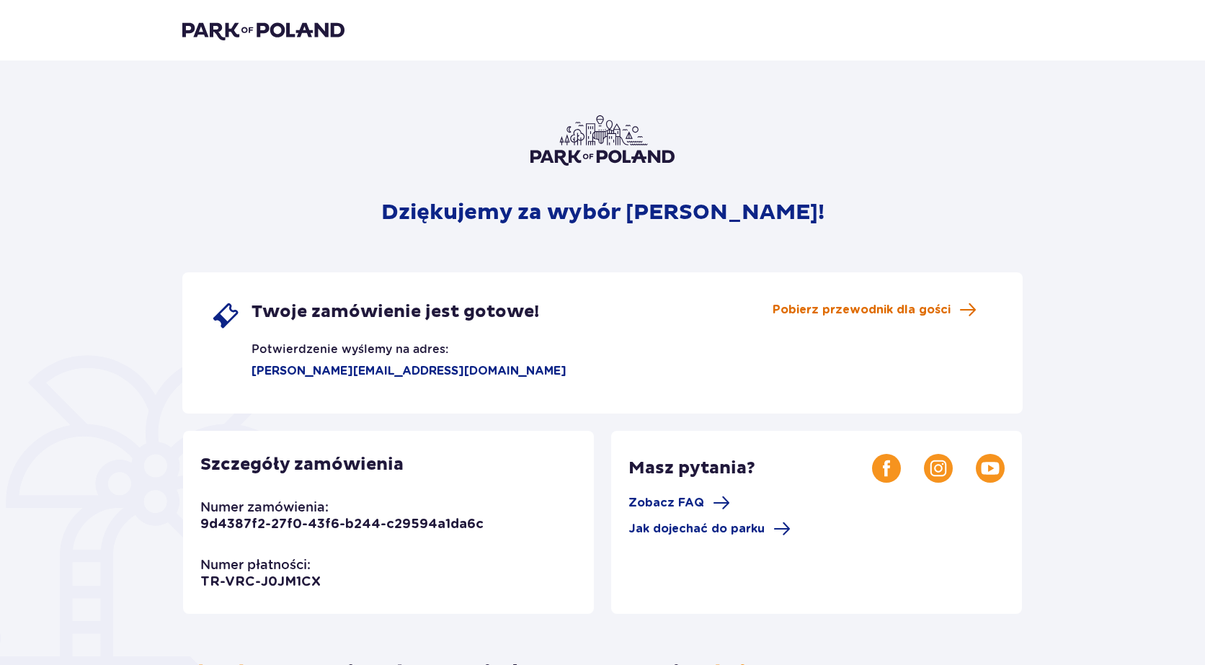
click at [967, 311] on span at bounding box center [967, 309] width 17 height 17
